Goal: Navigation & Orientation: Go to known website

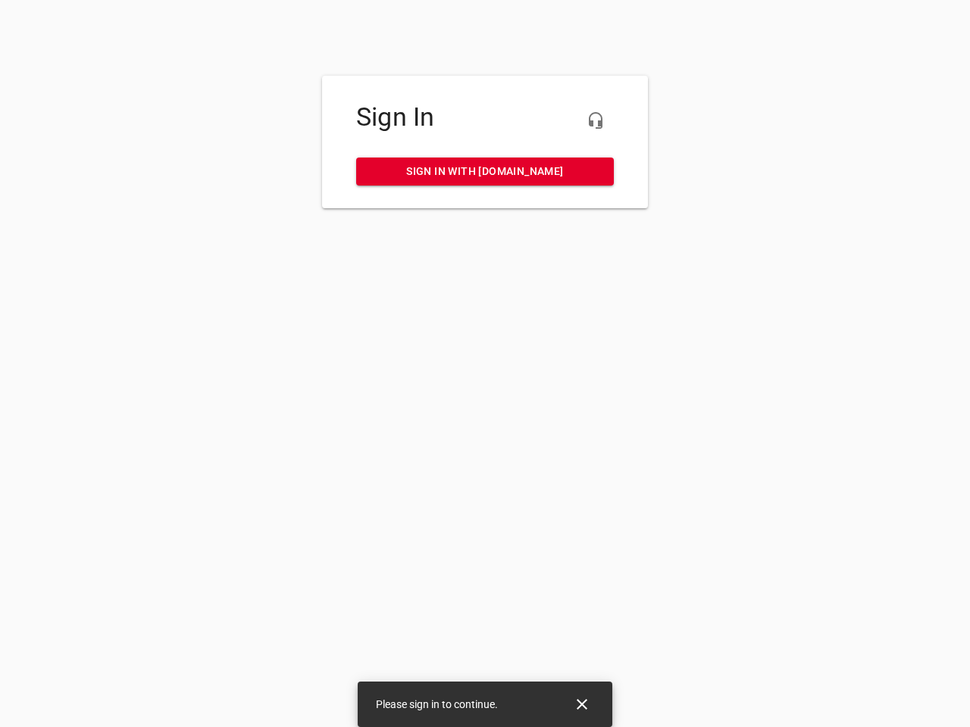
click at [596, 120] on icon "button" at bounding box center [596, 120] width 18 height 18
click at [582, 705] on icon "Close" at bounding box center [582, 704] width 11 height 11
